Goal: Navigation & Orientation: Find specific page/section

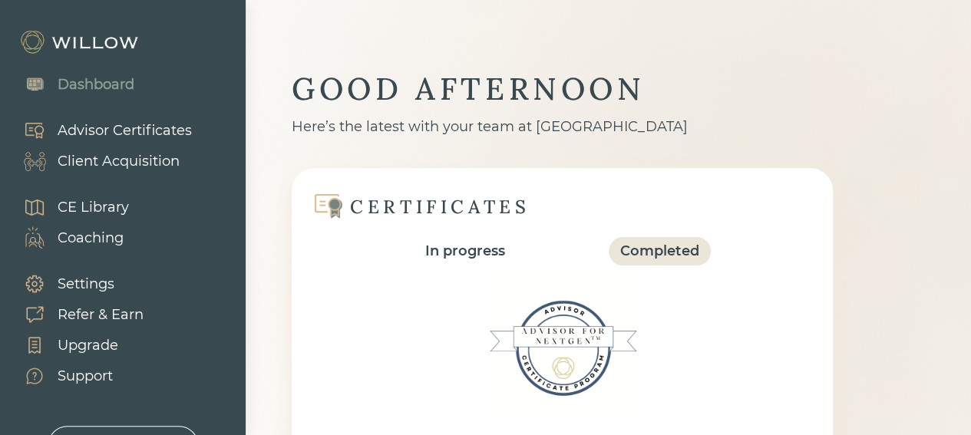
click at [93, 158] on div "Client Acquisition" at bounding box center [119, 161] width 122 height 21
